Goal: Information Seeking & Learning: Learn about a topic

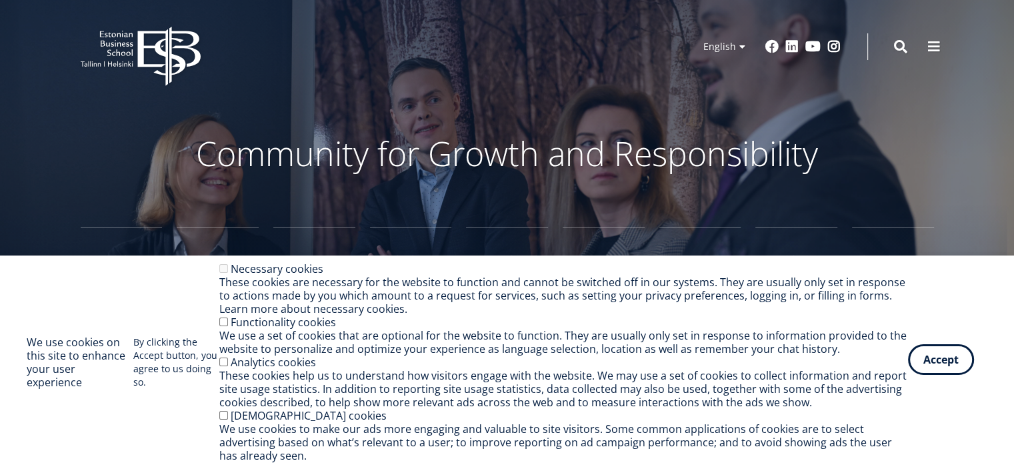
drag, startPoint x: 957, startPoint y: 375, endPoint x: 957, endPoint y: 367, distance: 7.4
click at [957, 375] on button "Accept" at bounding box center [941, 359] width 66 height 31
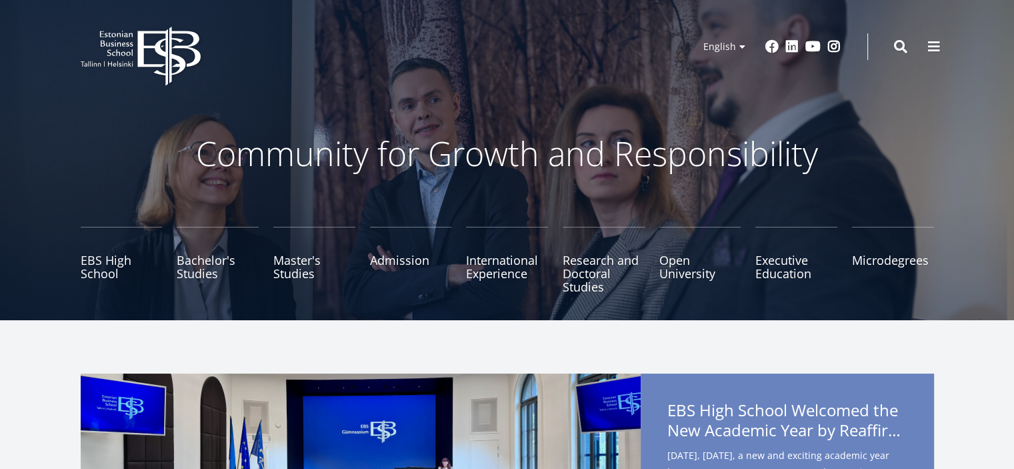
drag, startPoint x: 964, startPoint y: 3, endPoint x: 983, endPoint y: -18, distance: 28.3
click at [921, 36] on div "EBS Logo Created with Sketch. Kasutaja konto menüü Log in Estonian Estonian Eng…" at bounding box center [507, 47] width 960 height 40
click at [927, 39] on span at bounding box center [933, 45] width 13 height 13
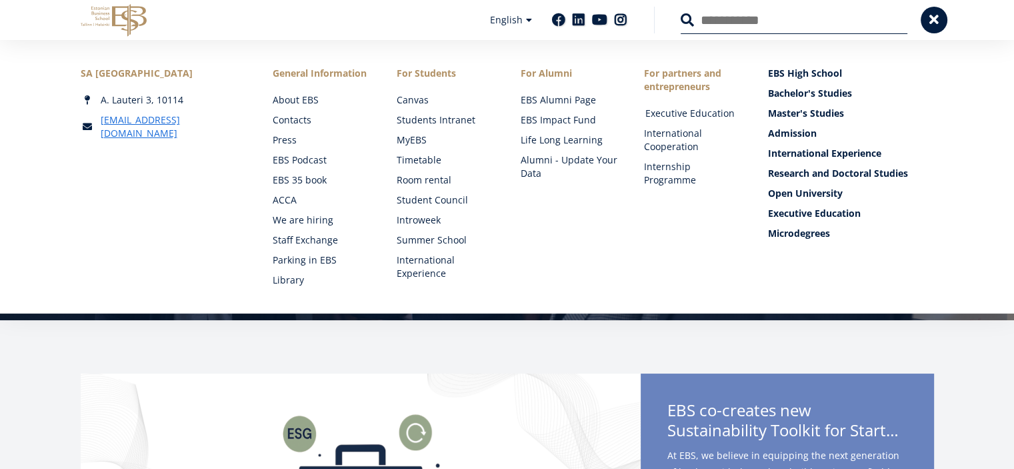
click at [719, 111] on link "Executive Education" at bounding box center [693, 113] width 97 height 13
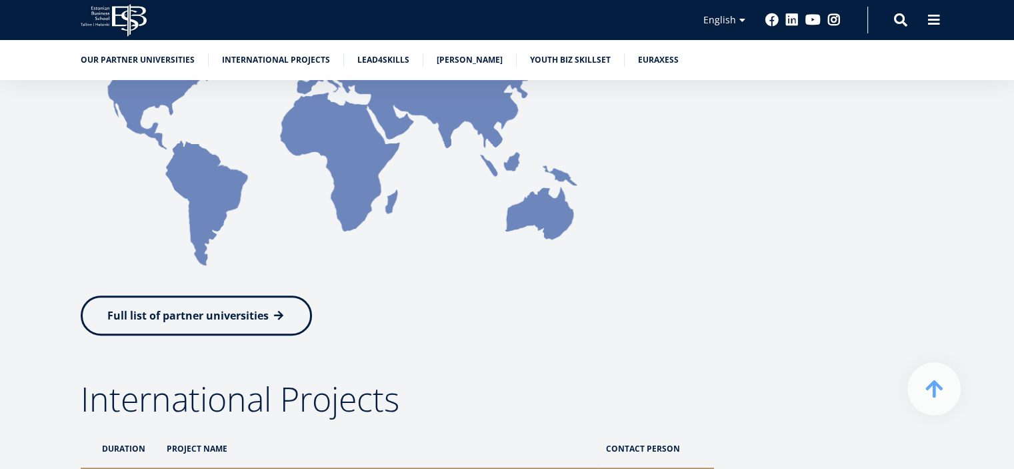
scroll to position [267, 0]
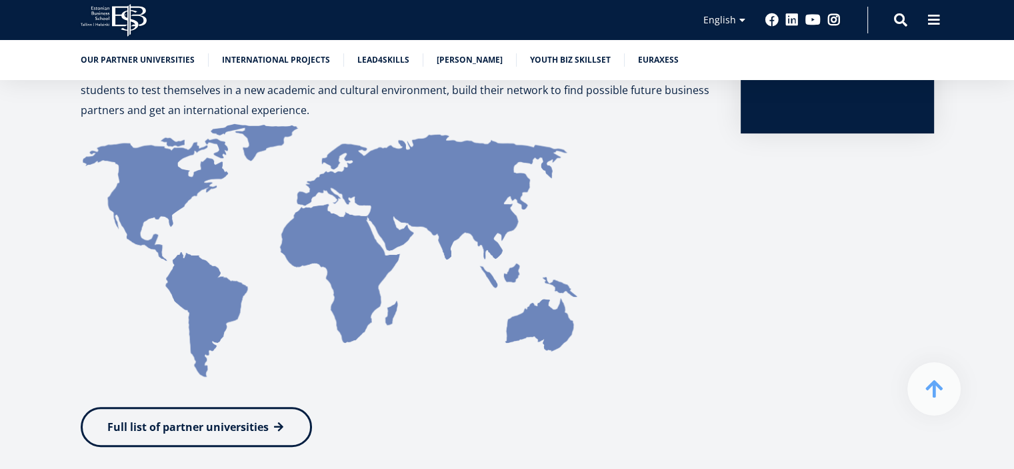
click at [363, 181] on img at bounding box center [331, 250] width 501 height 261
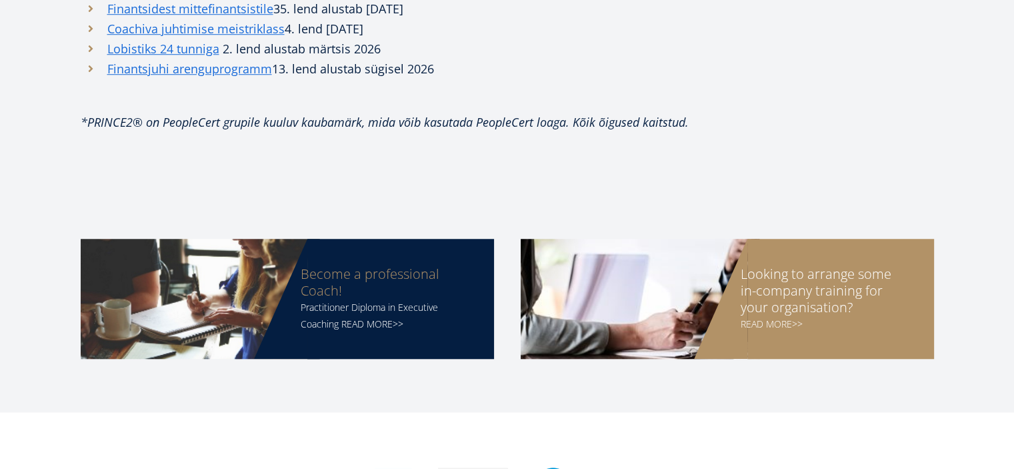
scroll to position [1200, 0]
